Goal: Information Seeking & Learning: Learn about a topic

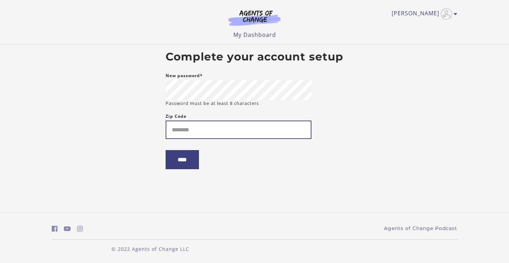
click at [192, 129] on input "Zip Code" at bounding box center [239, 129] width 146 height 18
type input "*****"
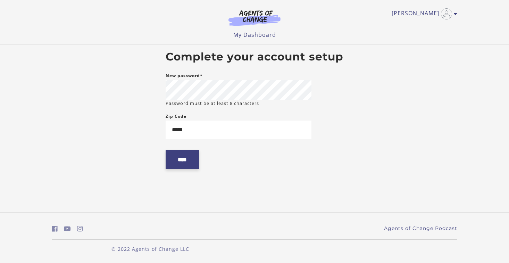
click at [179, 165] on input "****" at bounding box center [182, 159] width 33 height 19
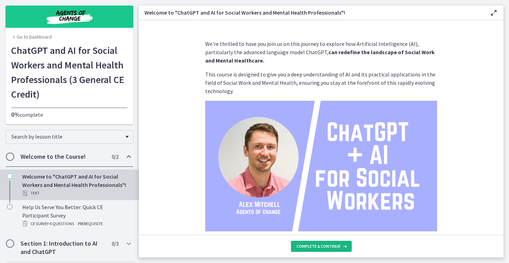
click at [314, 246] on span "Complete & continue" at bounding box center [318, 246] width 44 height 6
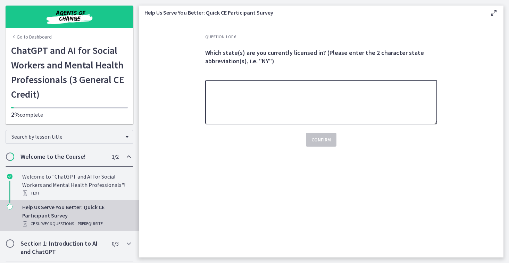
click at [270, 99] on textarea at bounding box center [321, 102] width 232 height 44
type textarea "**"
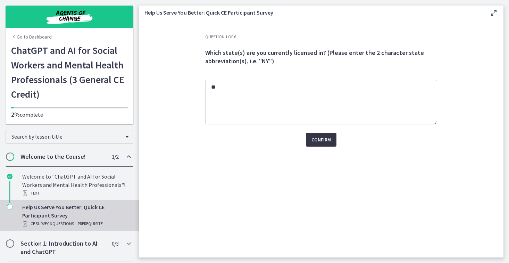
click at [319, 142] on span "Confirm" at bounding box center [320, 139] width 19 height 8
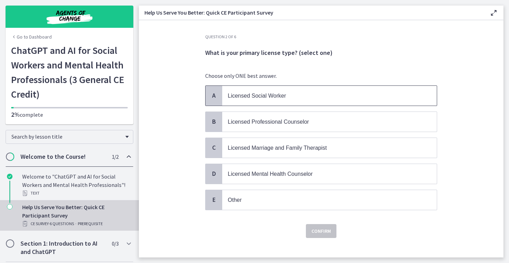
click at [297, 99] on p "Licensed Social Worker" at bounding box center [322, 95] width 189 height 9
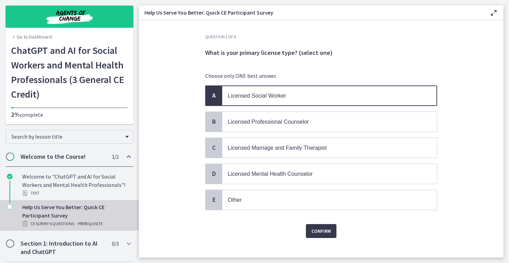
click at [297, 99] on p "Licensed Social Worker" at bounding box center [322, 95] width 189 height 9
click at [314, 228] on span "Confirm" at bounding box center [320, 231] width 19 height 8
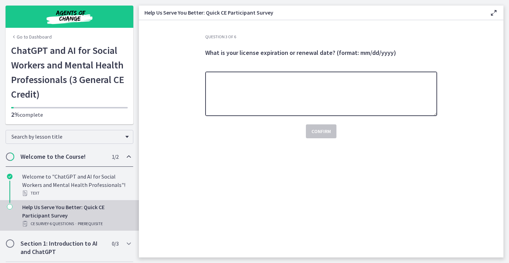
click at [263, 81] on textarea at bounding box center [321, 93] width 232 height 44
type textarea "**********"
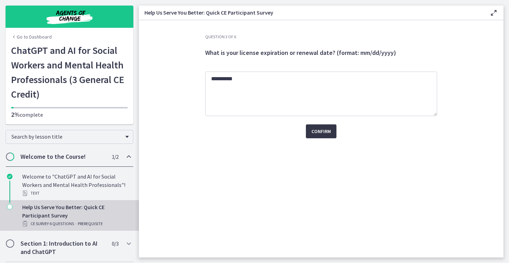
click at [328, 133] on span "Confirm" at bounding box center [320, 131] width 19 height 8
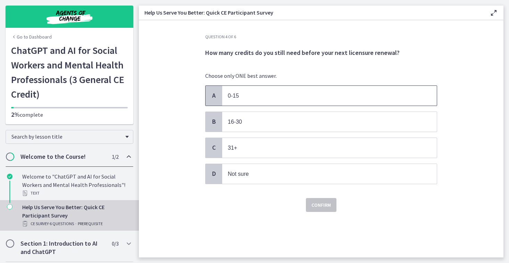
click at [283, 96] on p "0-15" at bounding box center [322, 95] width 189 height 9
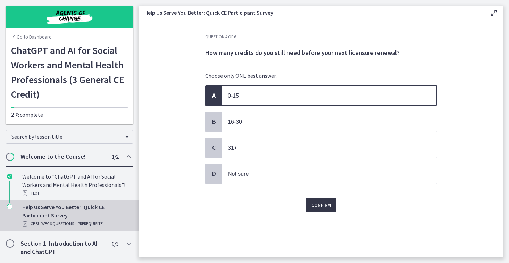
click at [321, 207] on span "Confirm" at bounding box center [320, 205] width 19 height 8
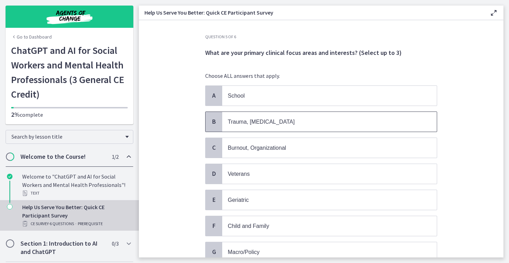
click at [297, 122] on p "Trauma, PTSD" at bounding box center [322, 121] width 189 height 9
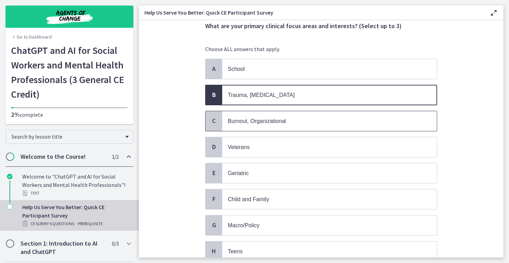
click at [294, 124] on span "Burnout, Organizational" at bounding box center [329, 121] width 214 height 20
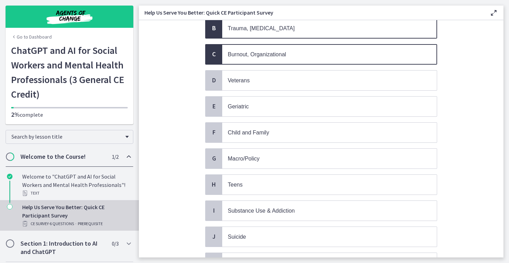
scroll to position [134, 0]
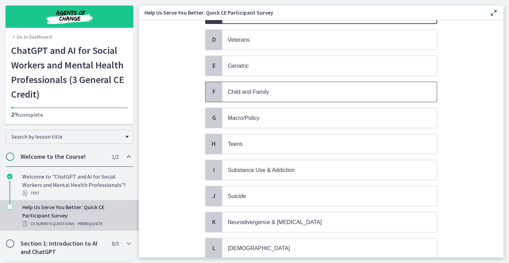
click at [285, 91] on p "Child and Family" at bounding box center [322, 91] width 189 height 9
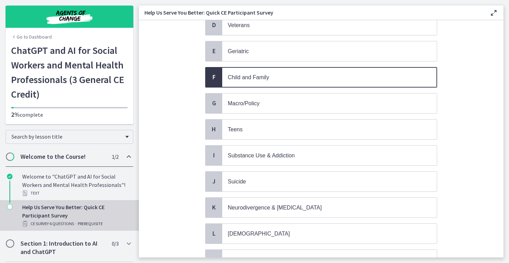
scroll to position [175, 0]
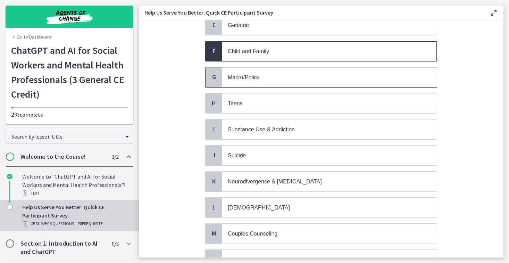
click at [280, 77] on p "Macro/Policy" at bounding box center [322, 77] width 189 height 9
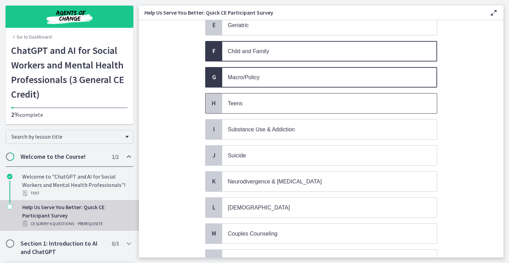
click at [279, 101] on p "Teens" at bounding box center [322, 103] width 189 height 9
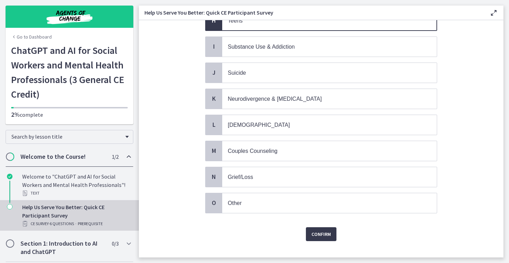
scroll to position [263, 0]
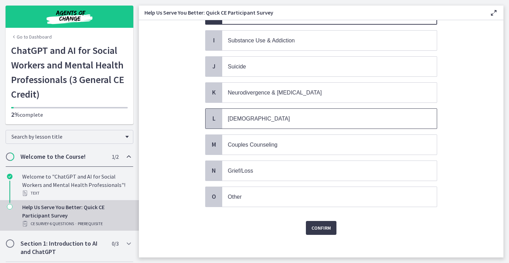
click at [270, 118] on p "LGBTQ+" at bounding box center [322, 118] width 189 height 9
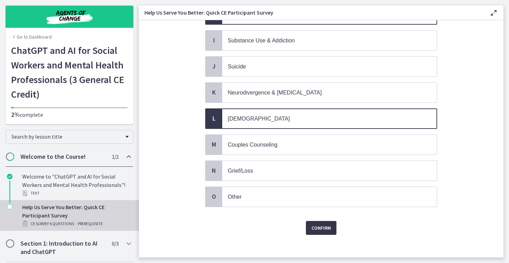
click at [319, 224] on span "Confirm" at bounding box center [320, 228] width 19 height 8
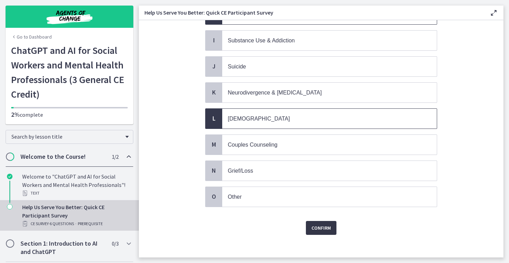
scroll to position [0, 0]
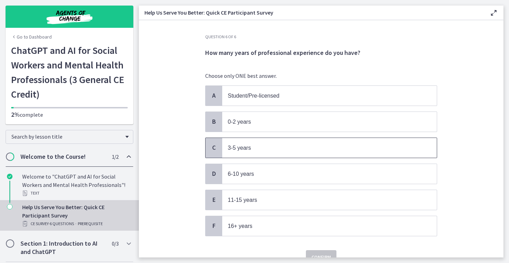
click at [314, 143] on p "3-5 years" at bounding box center [322, 147] width 189 height 9
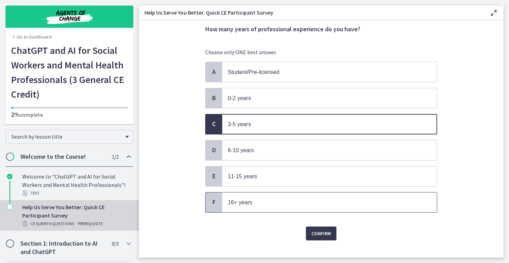
scroll to position [22, 0]
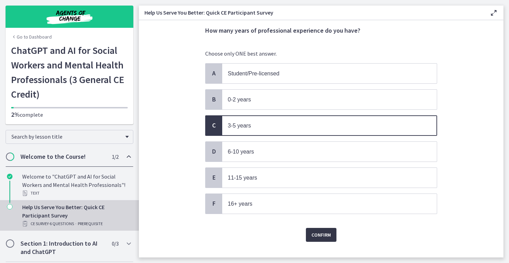
click at [320, 238] on button "Confirm" at bounding box center [321, 235] width 31 height 14
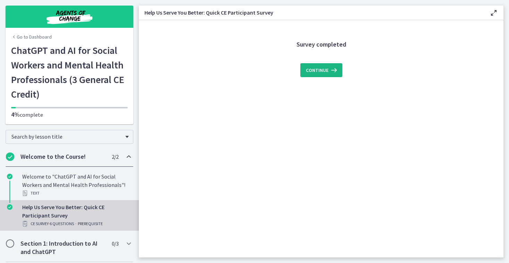
scroll to position [0, 0]
click at [311, 69] on span "Continue" at bounding box center [317, 70] width 23 height 8
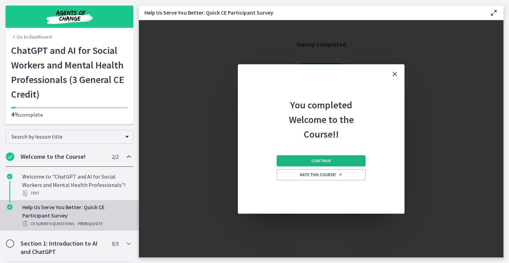
click at [323, 161] on span "Continue" at bounding box center [321, 161] width 20 height 6
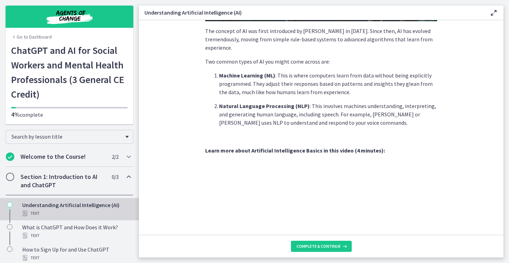
scroll to position [296, 0]
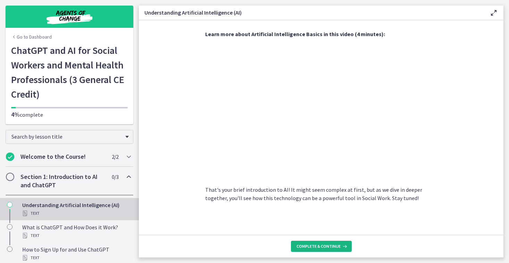
click at [309, 246] on span "Complete & continue" at bounding box center [318, 246] width 44 height 6
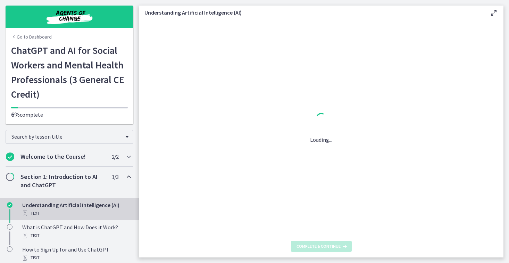
scroll to position [0, 0]
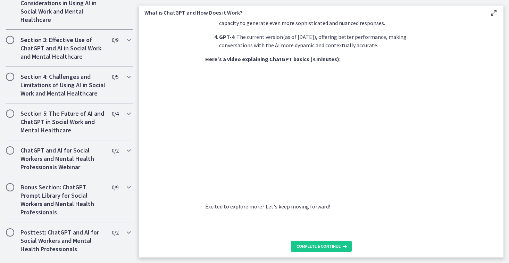
scroll to position [336, 0]
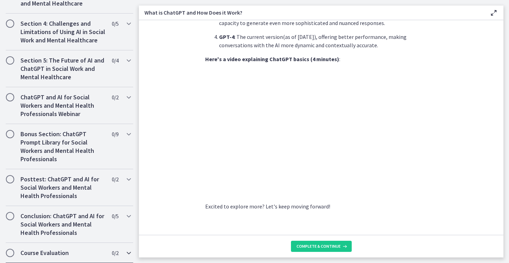
click at [43, 259] on div "Course Evaluation 0 / 2 Completed" at bounding box center [70, 253] width 128 height 20
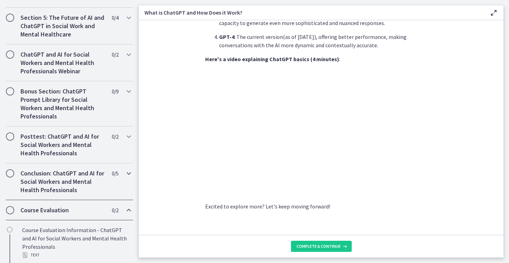
scroll to position [330, 0]
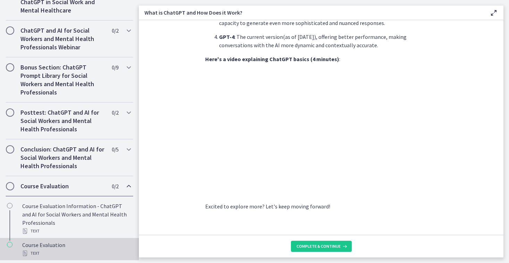
click at [43, 242] on div "Course Evaluation Text" at bounding box center [76, 249] width 108 height 17
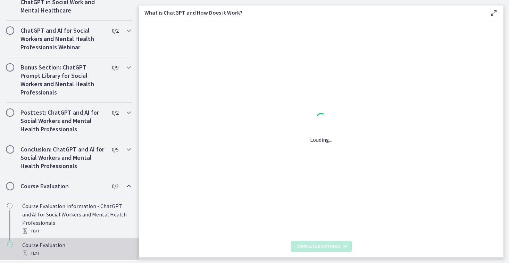
scroll to position [0, 0]
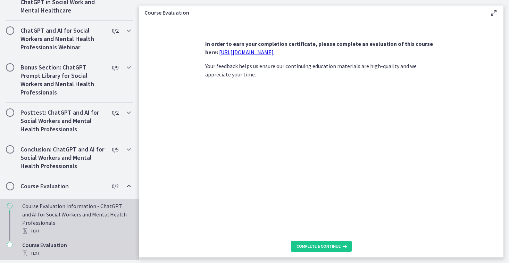
click at [58, 212] on div "Course Evaluation Information - ChatGPT and AI for Social Workers and Mental He…" at bounding box center [76, 218] width 108 height 33
